Goal: Task Accomplishment & Management: Use online tool/utility

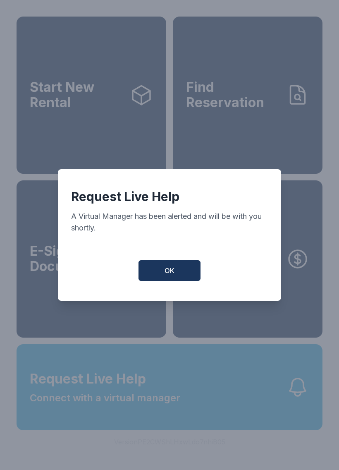
click at [175, 277] on button "OK" at bounding box center [169, 270] width 62 height 21
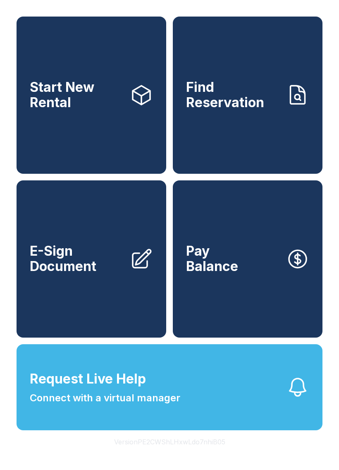
click at [208, 399] on button "Request Live Help Connect with a virtual manager" at bounding box center [170, 387] width 306 height 86
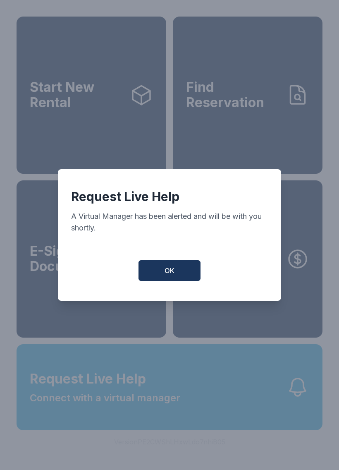
click at [189, 273] on button "OK" at bounding box center [169, 270] width 62 height 21
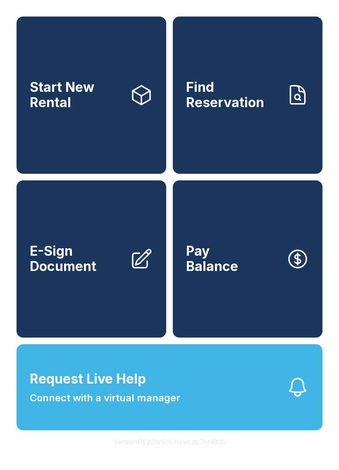
click at [210, 428] on button "Request Live Help Connect with a virtual manager" at bounding box center [170, 387] width 306 height 86
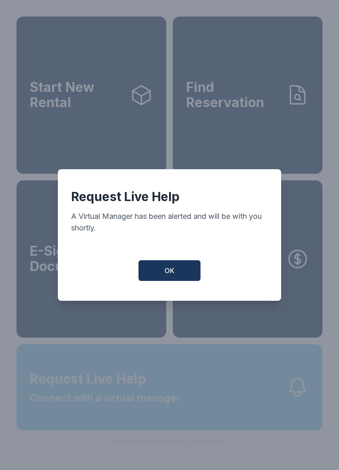
click at [203, 408] on div "Request Live Help A Virtual Manager has been alerted and will be with you short…" at bounding box center [169, 235] width 339 height 470
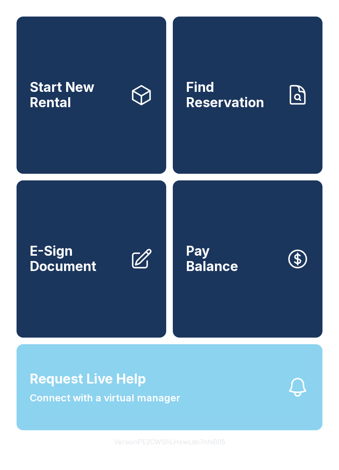
click at [203, 408] on button "Request Live Help Connect with a virtual manager" at bounding box center [170, 387] width 306 height 86
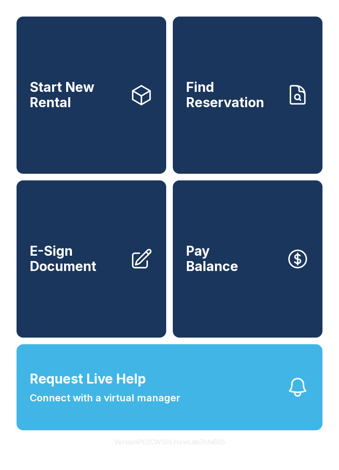
click at [143, 420] on div "Request Live Help A Virtual Manager has been alerted and will be with you short…" at bounding box center [169, 235] width 339 height 470
click at [148, 405] on span "Connect with a virtual manager" at bounding box center [105, 397] width 150 height 15
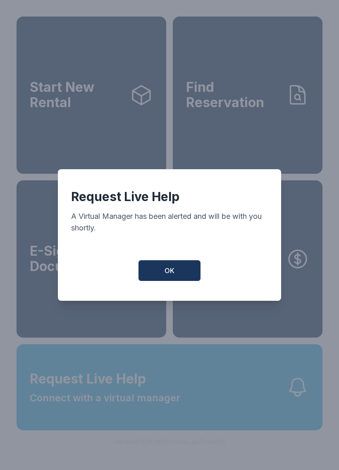
click at [175, 276] on button "OK" at bounding box center [169, 270] width 62 height 21
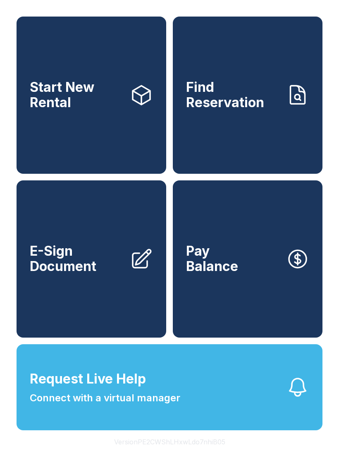
click at [219, 430] on button "Request Live Help Connect with a virtual manager" at bounding box center [170, 387] width 306 height 86
click at [185, 400] on button "Request Live Help Connect with a virtual manager" at bounding box center [170, 387] width 306 height 86
click at [115, 405] on span "Connect with a virtual manager" at bounding box center [105, 397] width 150 height 15
click at [124, 92] on link "Start New Rental" at bounding box center [92, 95] width 150 height 157
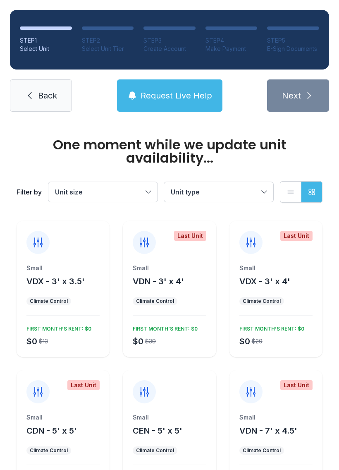
click at [193, 93] on span "Request Live Help" at bounding box center [177, 96] width 72 height 12
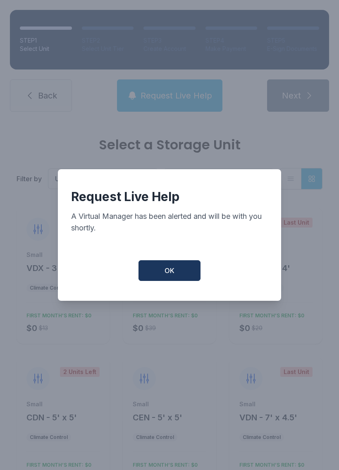
click at [173, 270] on span "OK" at bounding box center [170, 270] width 10 height 10
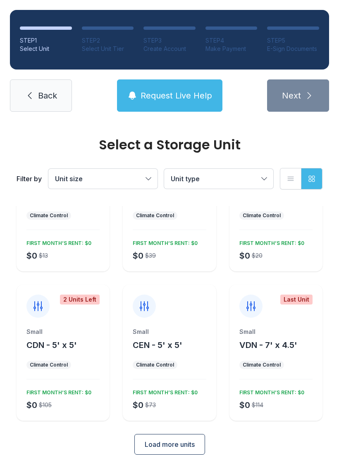
scroll to position [72, 0]
click at [46, 100] on span "Back" at bounding box center [47, 96] width 19 height 12
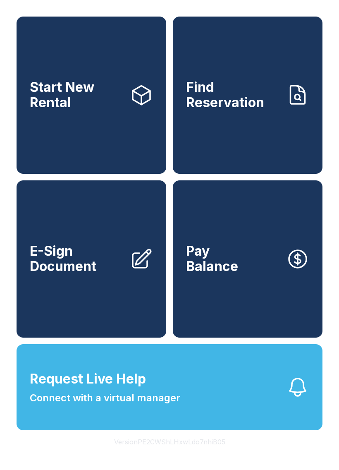
click at [306, 399] on icon "button" at bounding box center [297, 386] width 23 height 23
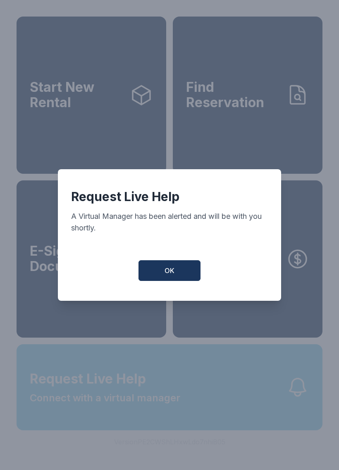
click at [305, 389] on button "Request Live Help Connect with a virtual manager" at bounding box center [170, 387] width 306 height 86
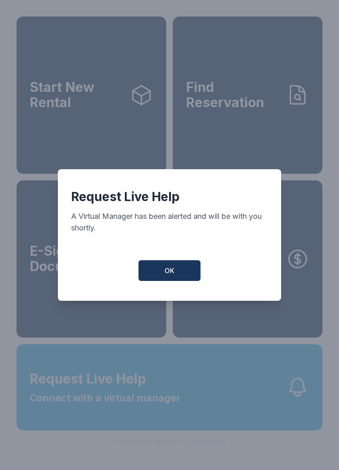
click at [162, 275] on button "OK" at bounding box center [169, 270] width 62 height 21
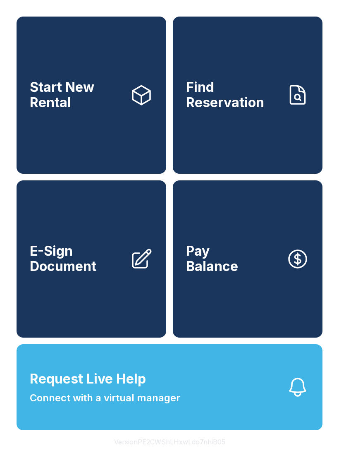
click at [305, 422] on button "Request Live Help Connect with a virtual manager" at bounding box center [170, 387] width 306 height 86
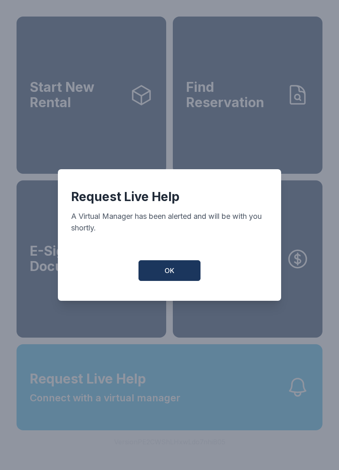
click at [186, 270] on button "OK" at bounding box center [169, 270] width 62 height 21
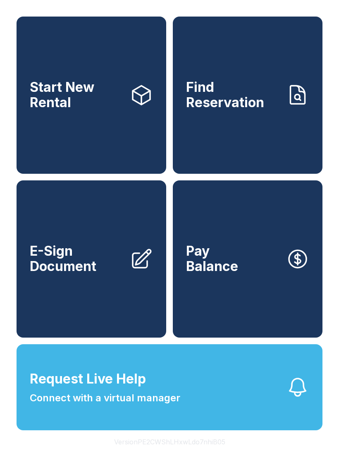
click at [242, 410] on button "Request Live Help Connect with a virtual manager" at bounding box center [170, 387] width 306 height 86
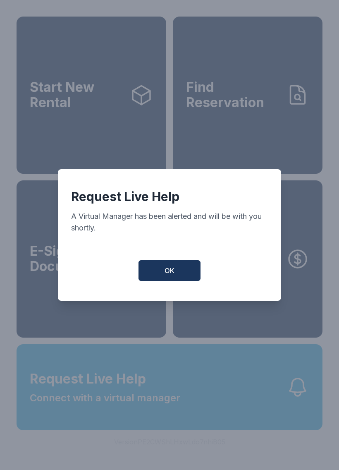
click at [173, 275] on span "OK" at bounding box center [170, 270] width 10 height 10
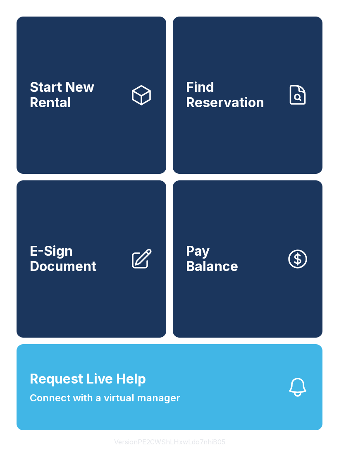
click at [278, 416] on button "Request Live Help Connect with a virtual manager" at bounding box center [170, 387] width 306 height 86
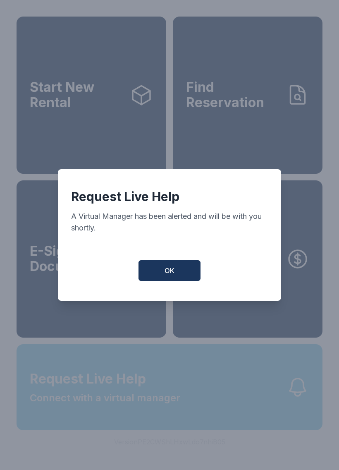
click at [278, 416] on div "Request Live Help A Virtual Manager has been alerted and will be with you short…" at bounding box center [169, 235] width 339 height 470
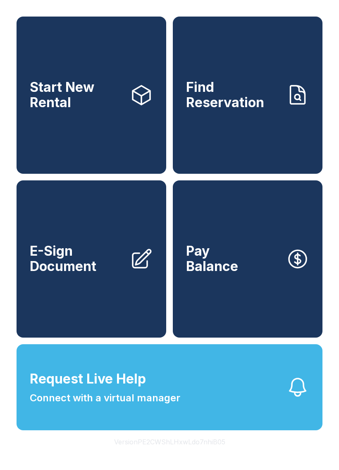
click at [206, 415] on button "Request Live Help Connect with a virtual manager" at bounding box center [170, 387] width 306 height 86
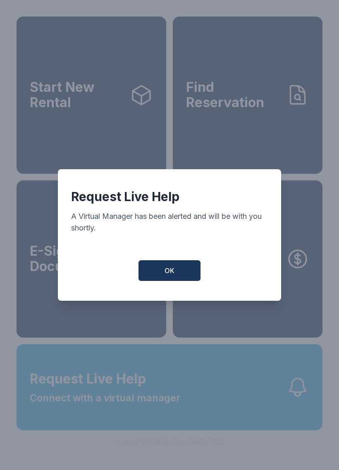
click at [180, 279] on button "OK" at bounding box center [169, 270] width 62 height 21
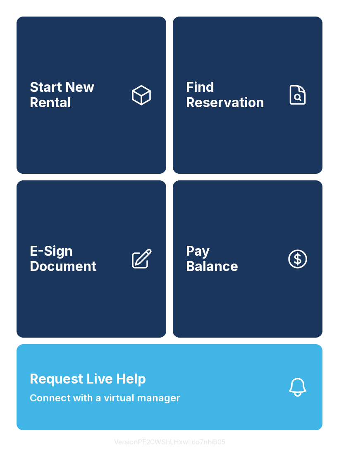
click at [301, 399] on icon "button" at bounding box center [297, 386] width 23 height 23
